Goal: Transaction & Acquisition: Subscribe to service/newsletter

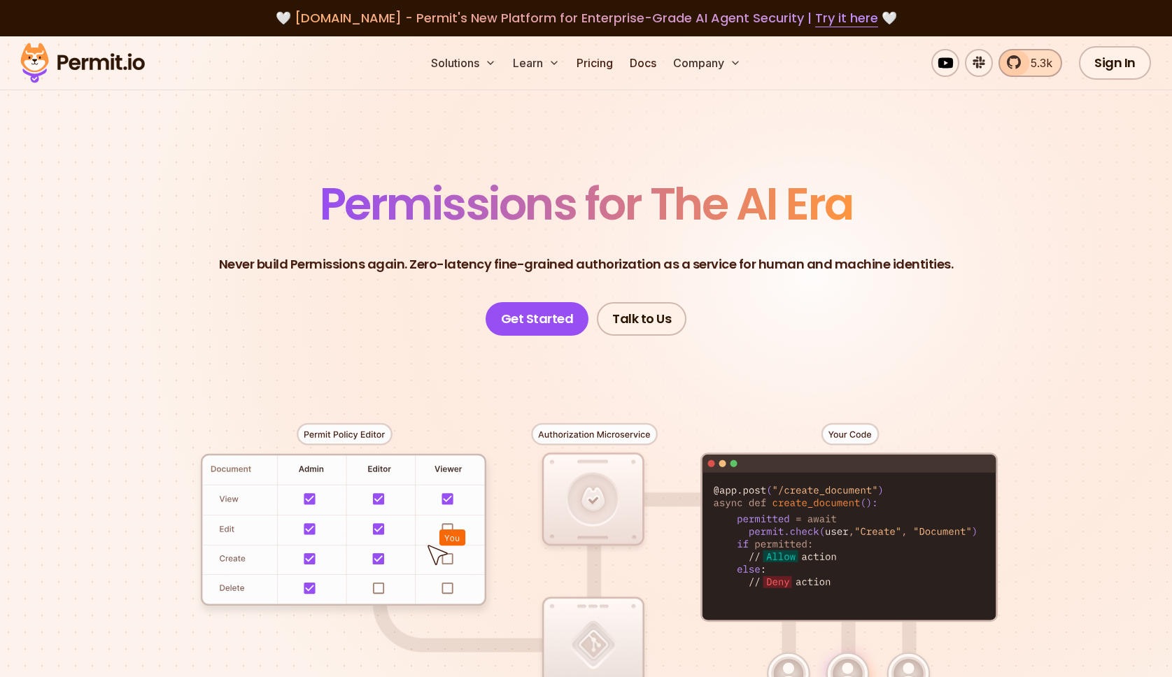
click at [1057, 56] on link "5.3k" at bounding box center [1030, 63] width 64 height 28
click at [1052, 55] on span "5.3k" at bounding box center [1037, 63] width 30 height 17
click at [524, 302] on link "Get Started" at bounding box center [538, 319] width 104 height 34
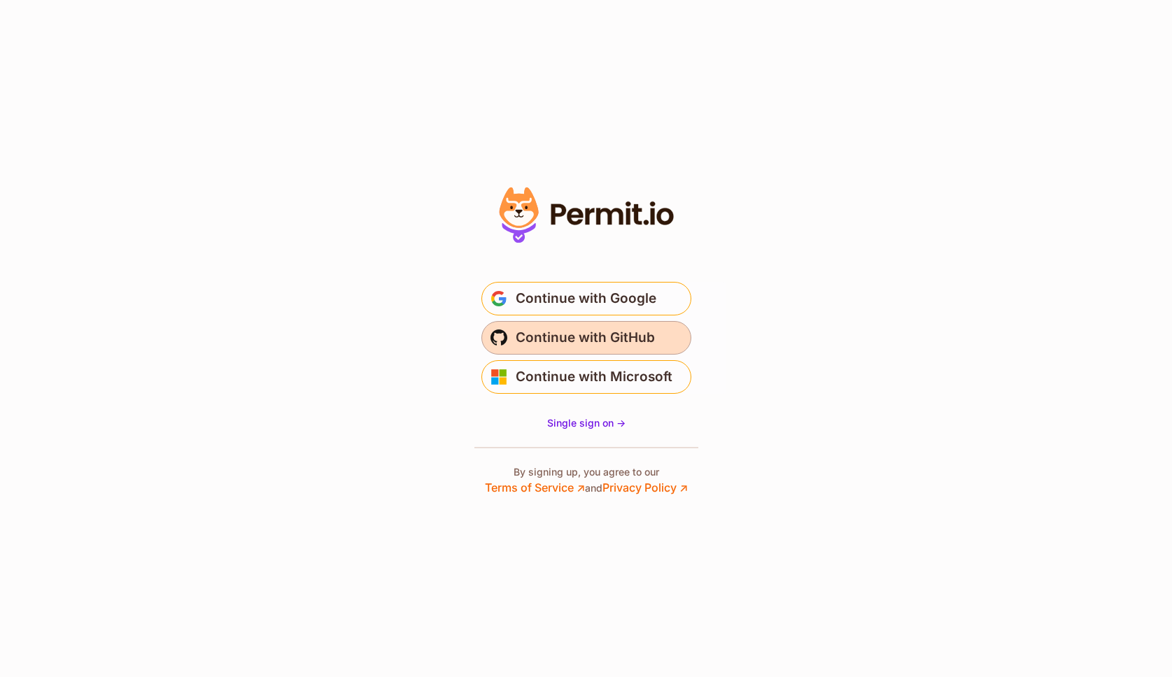
click at [572, 345] on span "Continue with GitHub" at bounding box center [585, 338] width 139 height 22
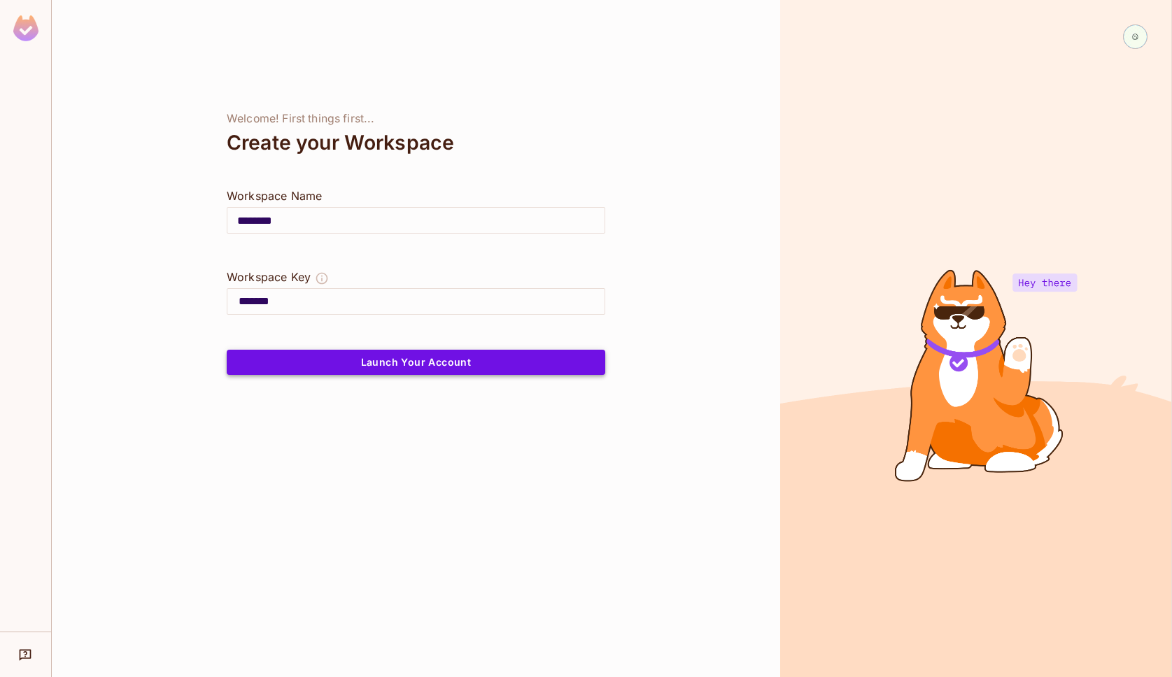
click at [400, 364] on button "Launch Your Account" at bounding box center [416, 362] width 379 height 25
